Goal: Find specific page/section: Find specific page/section

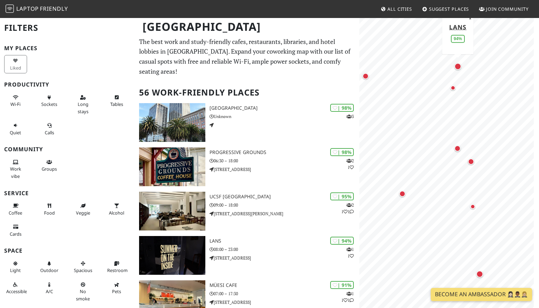
click at [458, 63] on div "Map marker" at bounding box center [457, 66] width 7 height 7
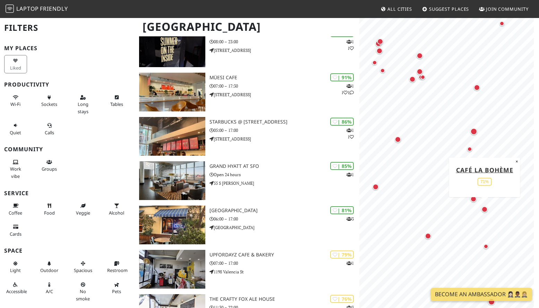
click at [485, 211] on div "Map marker" at bounding box center [484, 210] width 6 height 6
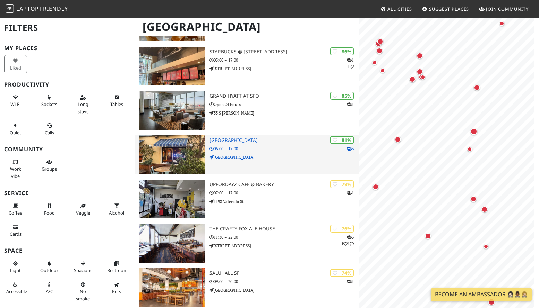
scroll to position [287, 0]
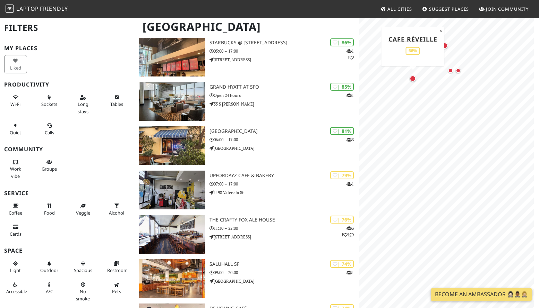
click at [414, 81] on div "Map marker" at bounding box center [412, 79] width 6 height 6
